Goal: Transaction & Acquisition: Purchase product/service

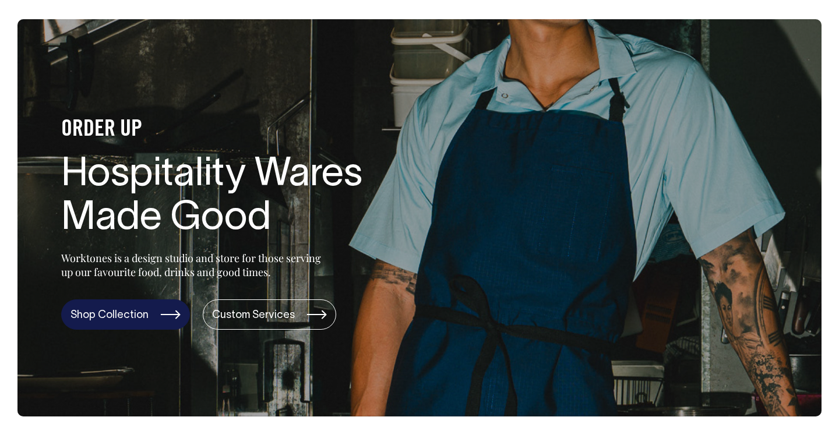
scroll to position [58, 0]
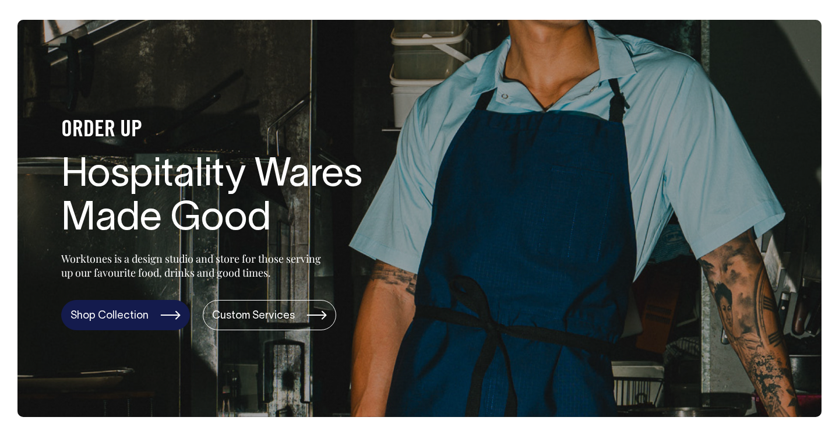
click at [145, 308] on link "Shop Collection" at bounding box center [125, 315] width 129 height 30
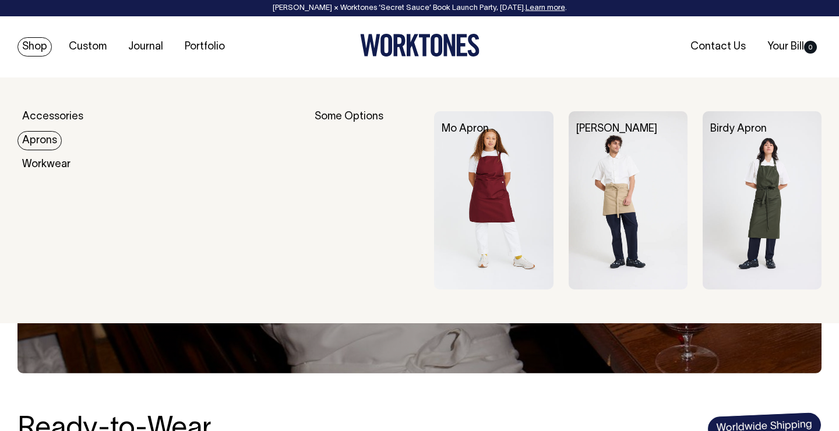
click at [43, 140] on link "Aprons" at bounding box center [39, 140] width 44 height 19
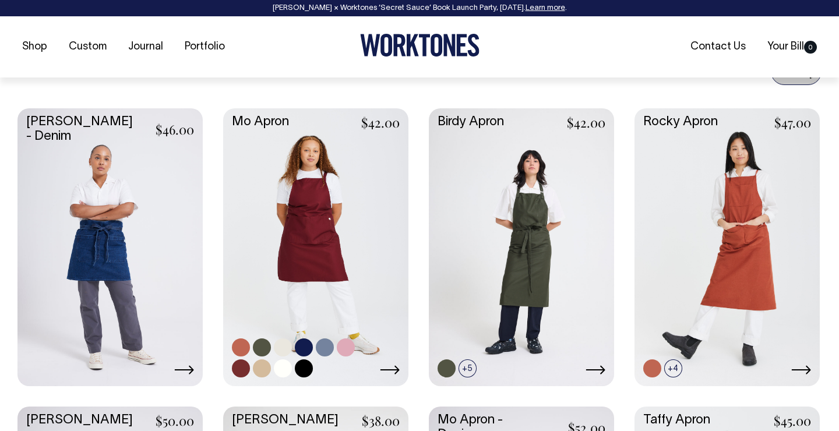
scroll to position [472, 0]
click at [263, 342] on link at bounding box center [262, 347] width 18 height 18
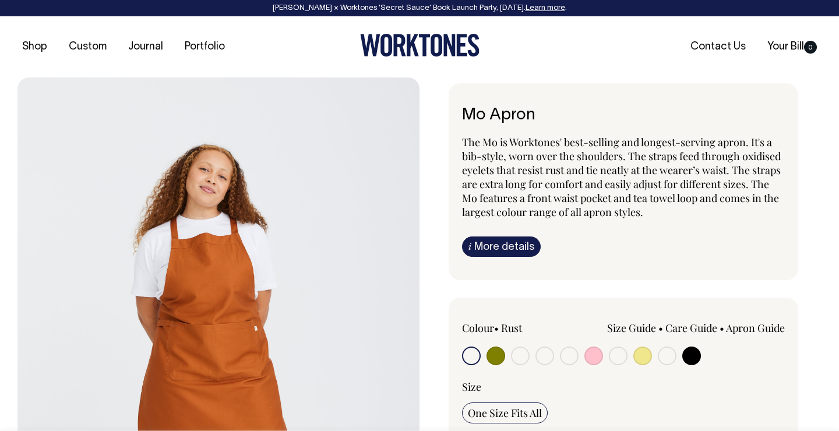
radio input "true"
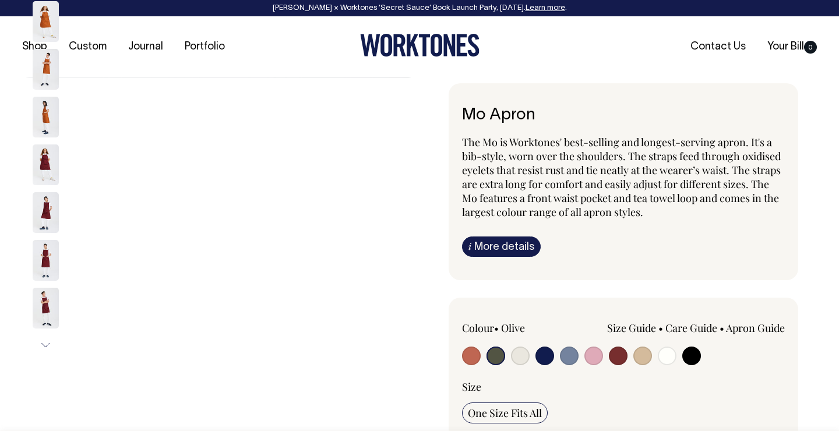
radio input "true"
select select "Olive"
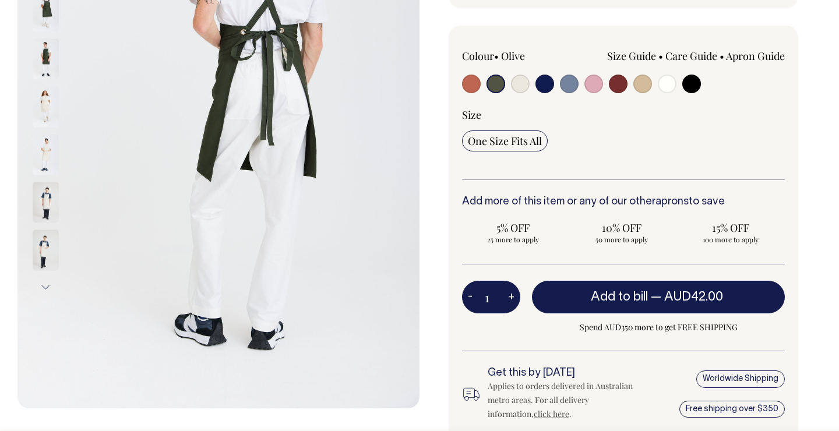
scroll to position [273, 0]
